Goal: Find specific page/section: Find specific page/section

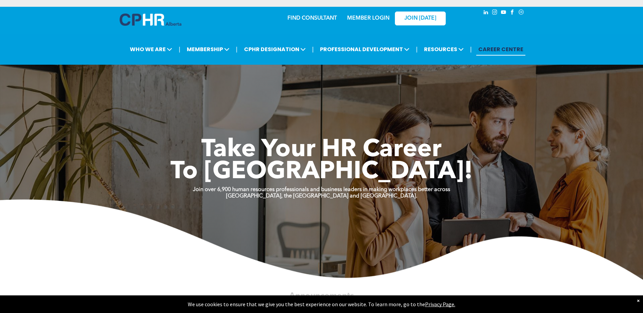
click at [359, 19] on link "MEMBER LOGIN" at bounding box center [368, 18] width 42 height 5
click at [367, 21] on link "MEMBER LOGIN" at bounding box center [368, 18] width 42 height 5
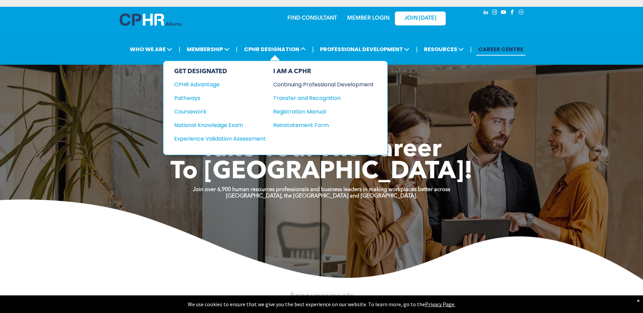
click at [295, 83] on div "Continuing Professional Development" at bounding box center [318, 84] width 91 height 8
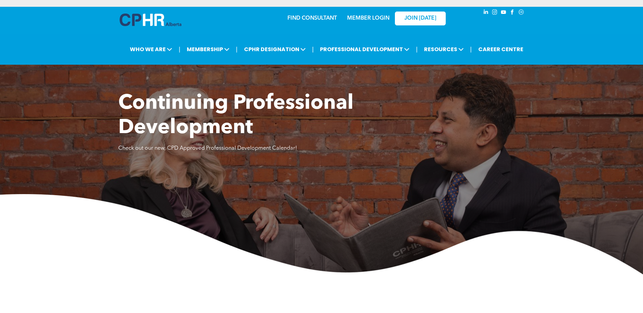
click at [378, 16] on link "MEMBER LOGIN" at bounding box center [368, 18] width 42 height 5
